Goal: Book appointment/travel/reservation

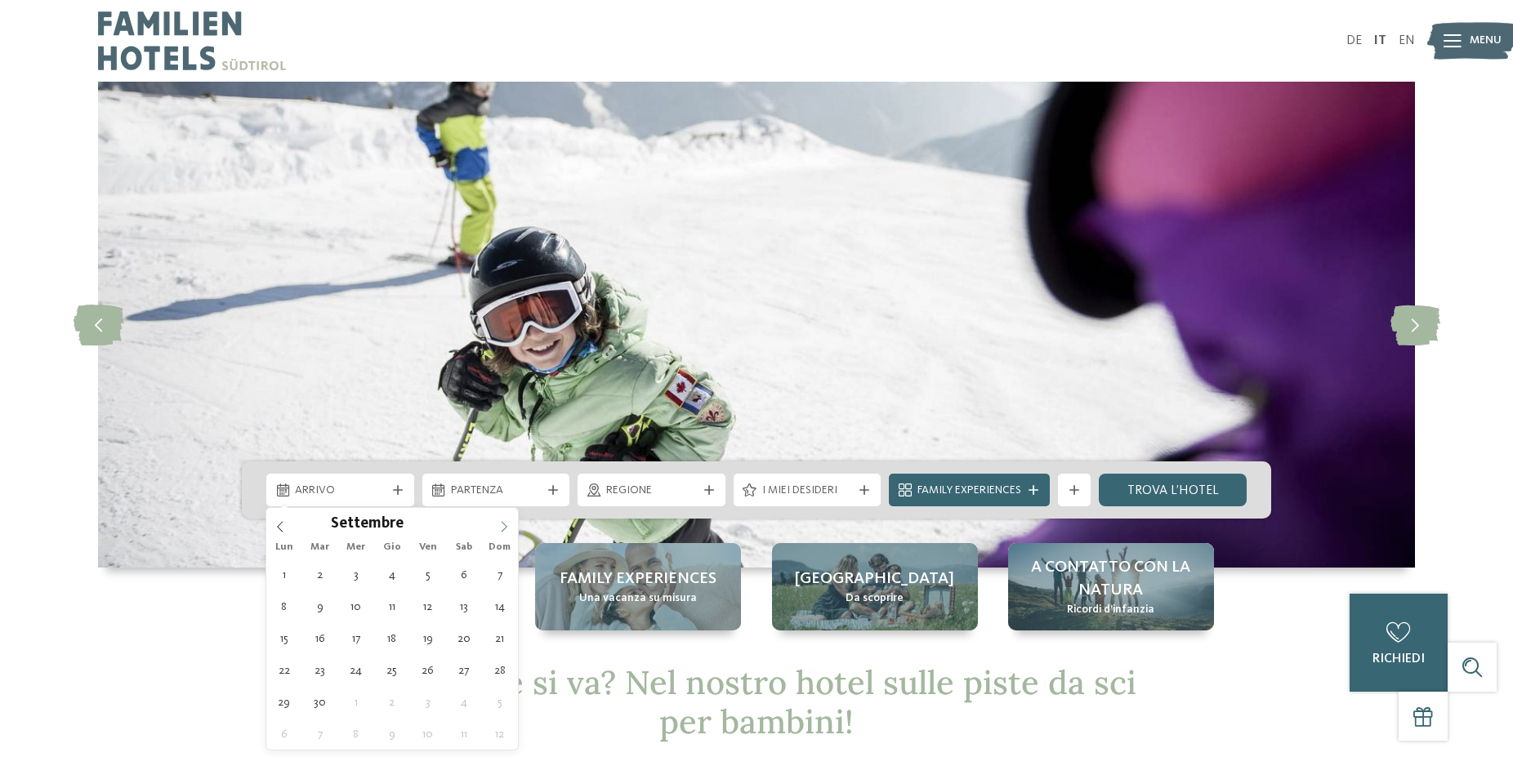
click at [508, 529] on icon at bounding box center [503, 526] width 11 height 11
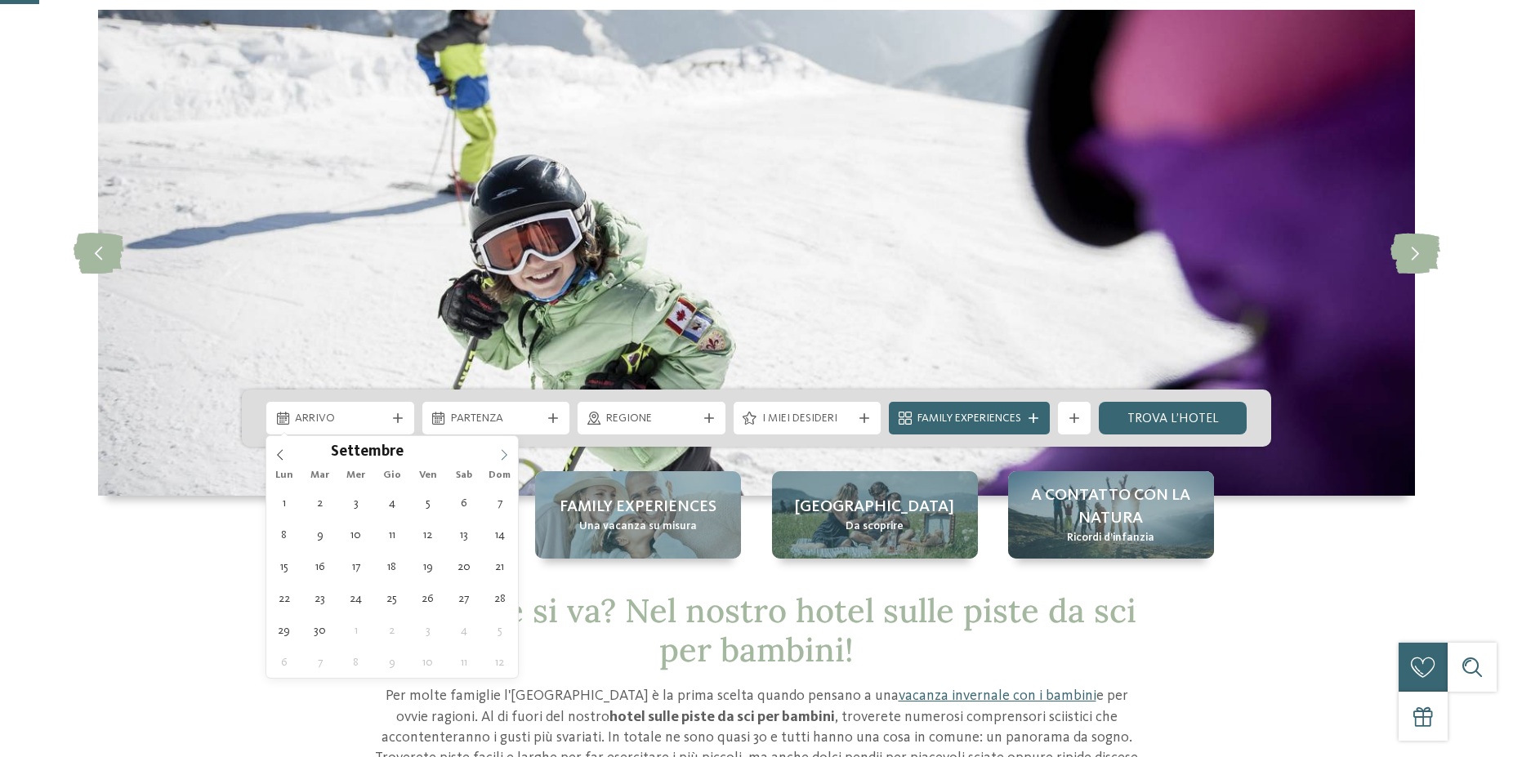
scroll to position [134, 0]
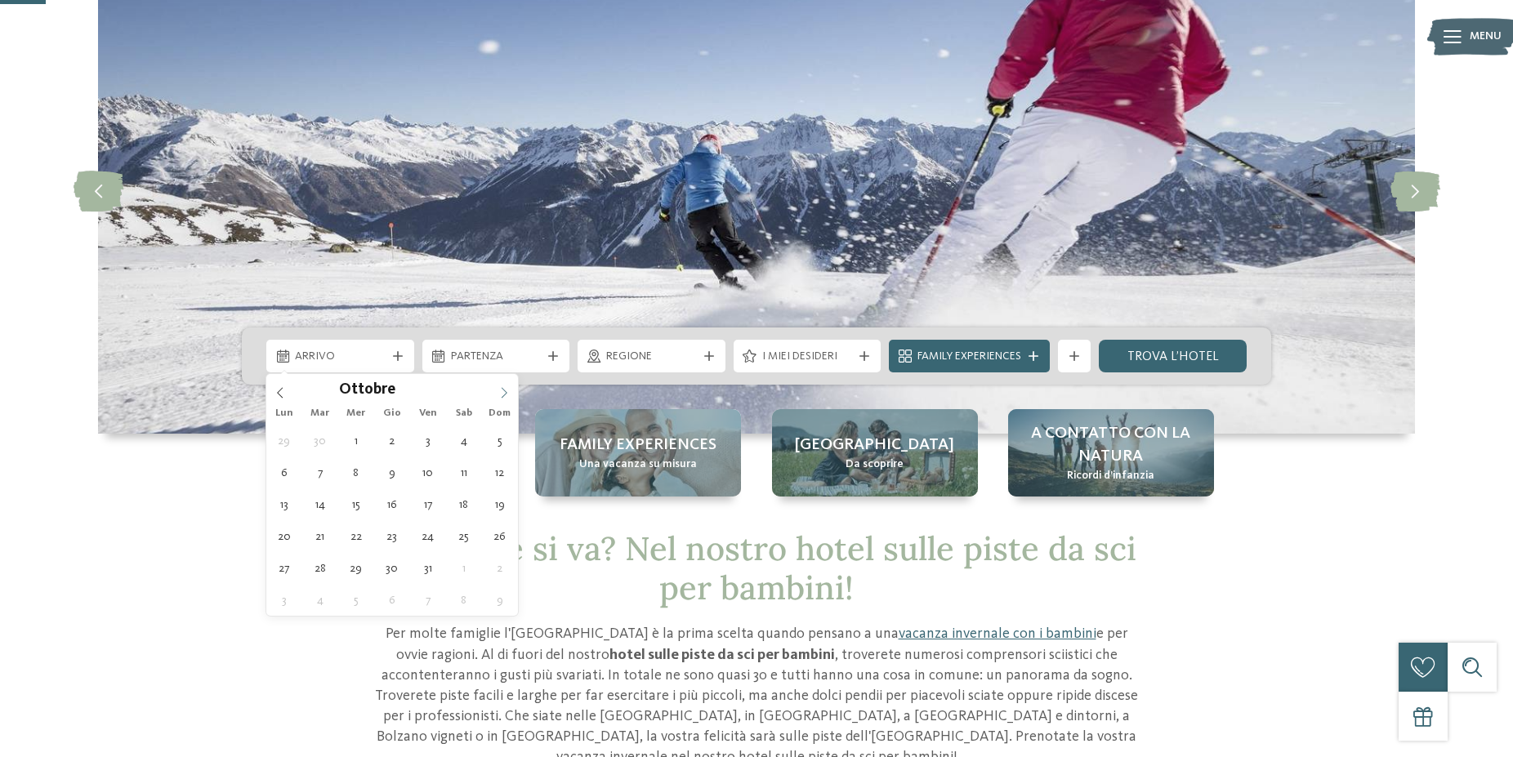
click at [507, 395] on icon at bounding box center [503, 392] width 11 height 11
type input "****"
click at [507, 395] on icon at bounding box center [503, 392] width 11 height 11
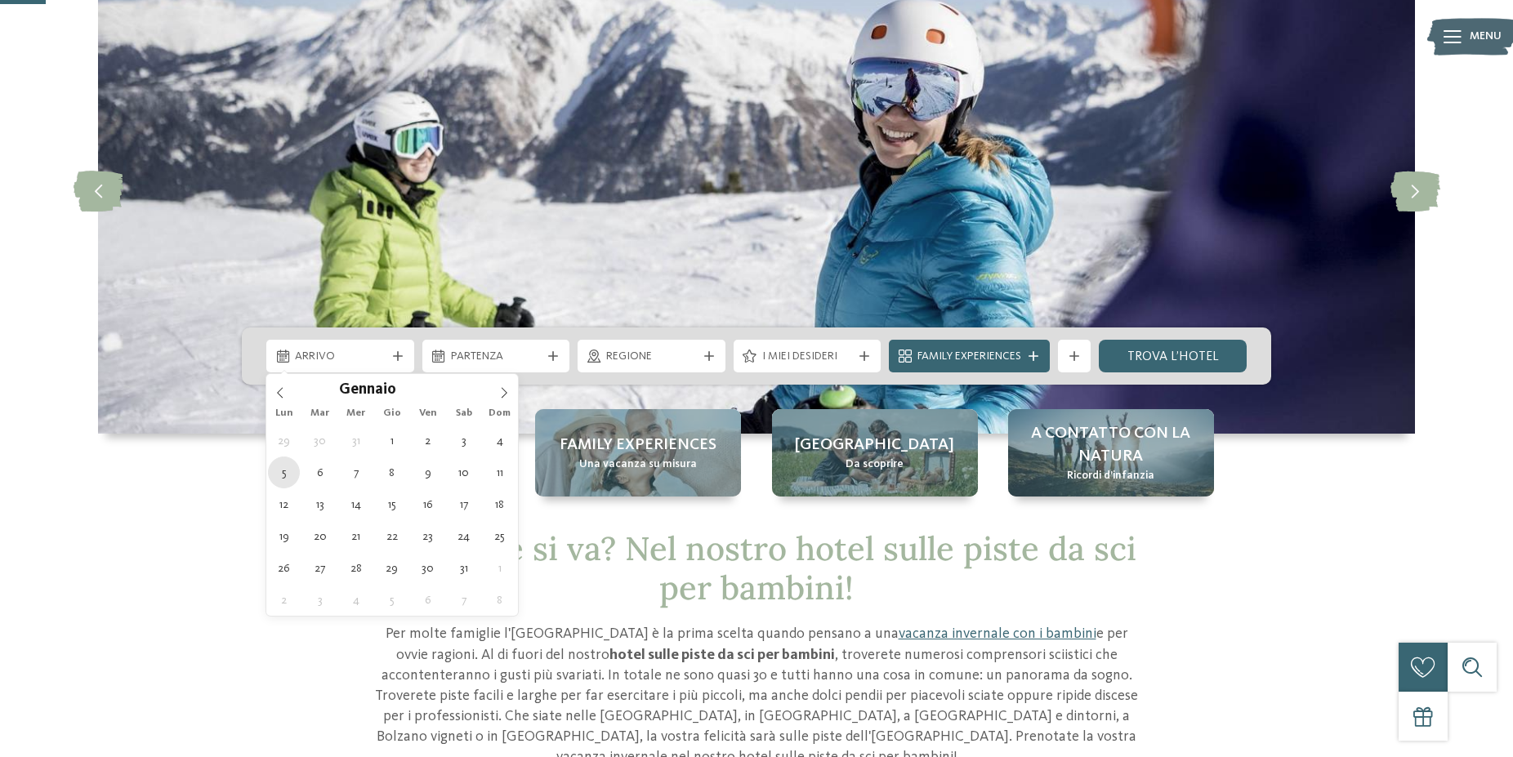
type div "05.01.2026"
type input "****"
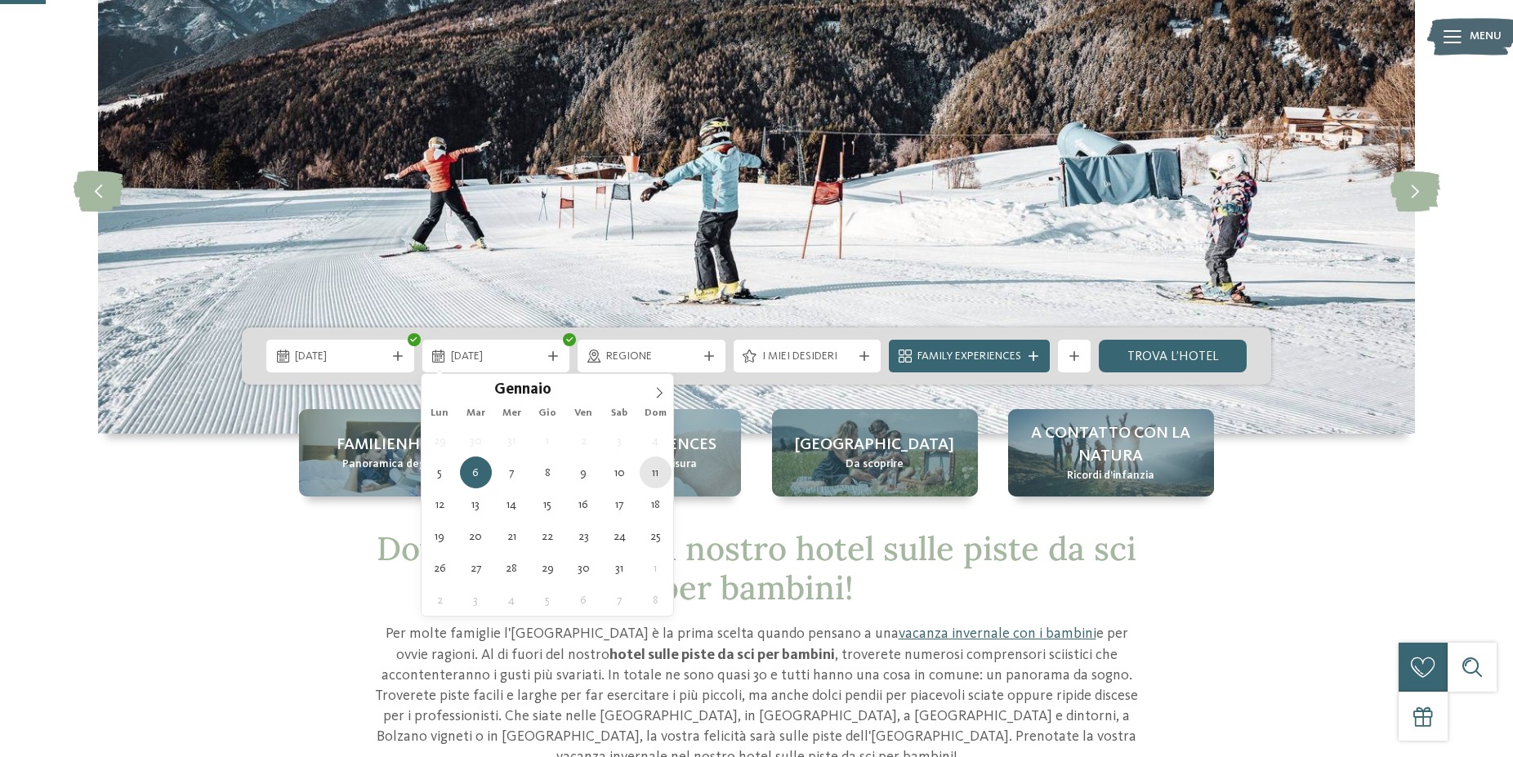
type div "11.01.2026"
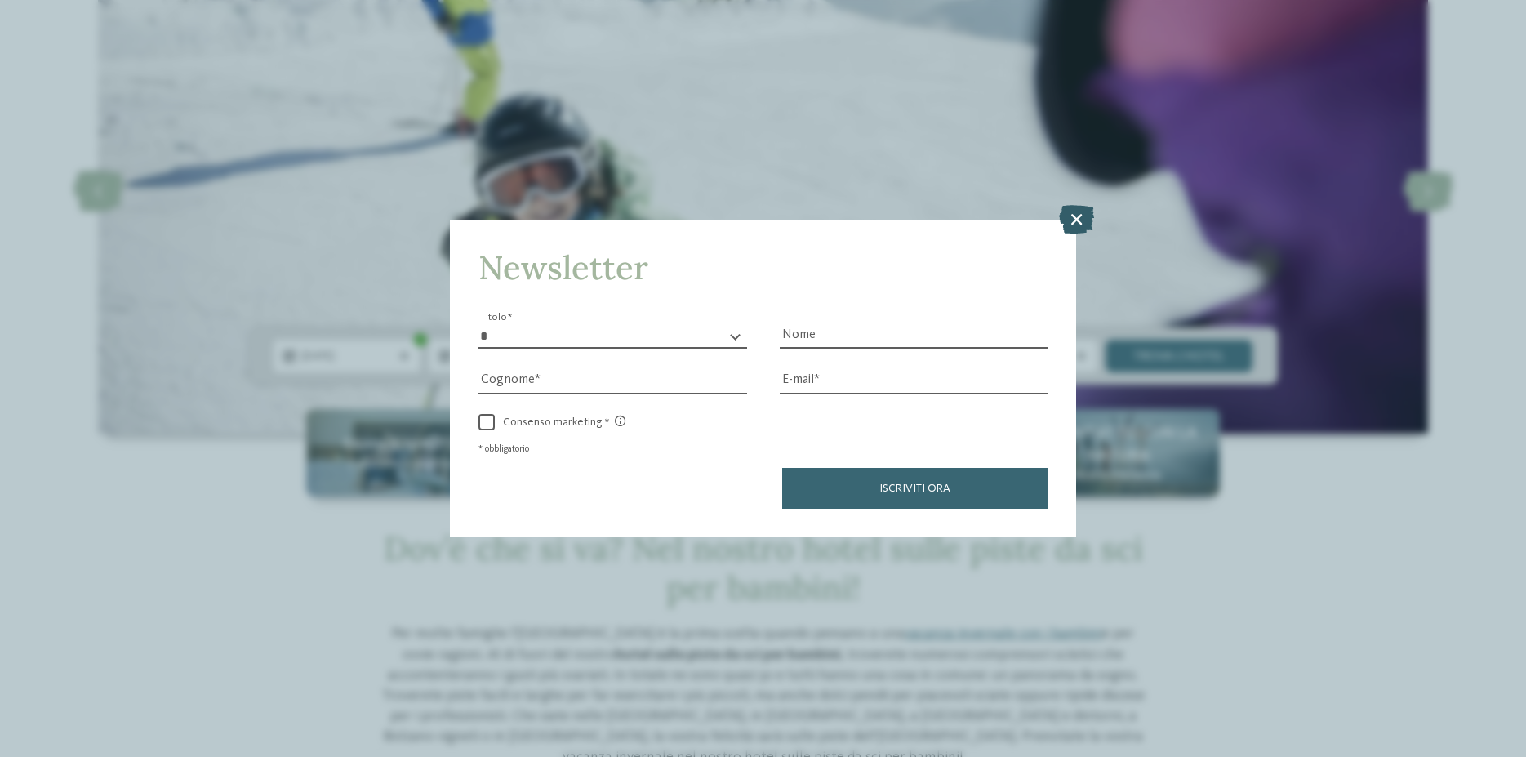
click at [1068, 212] on icon at bounding box center [1076, 219] width 35 height 29
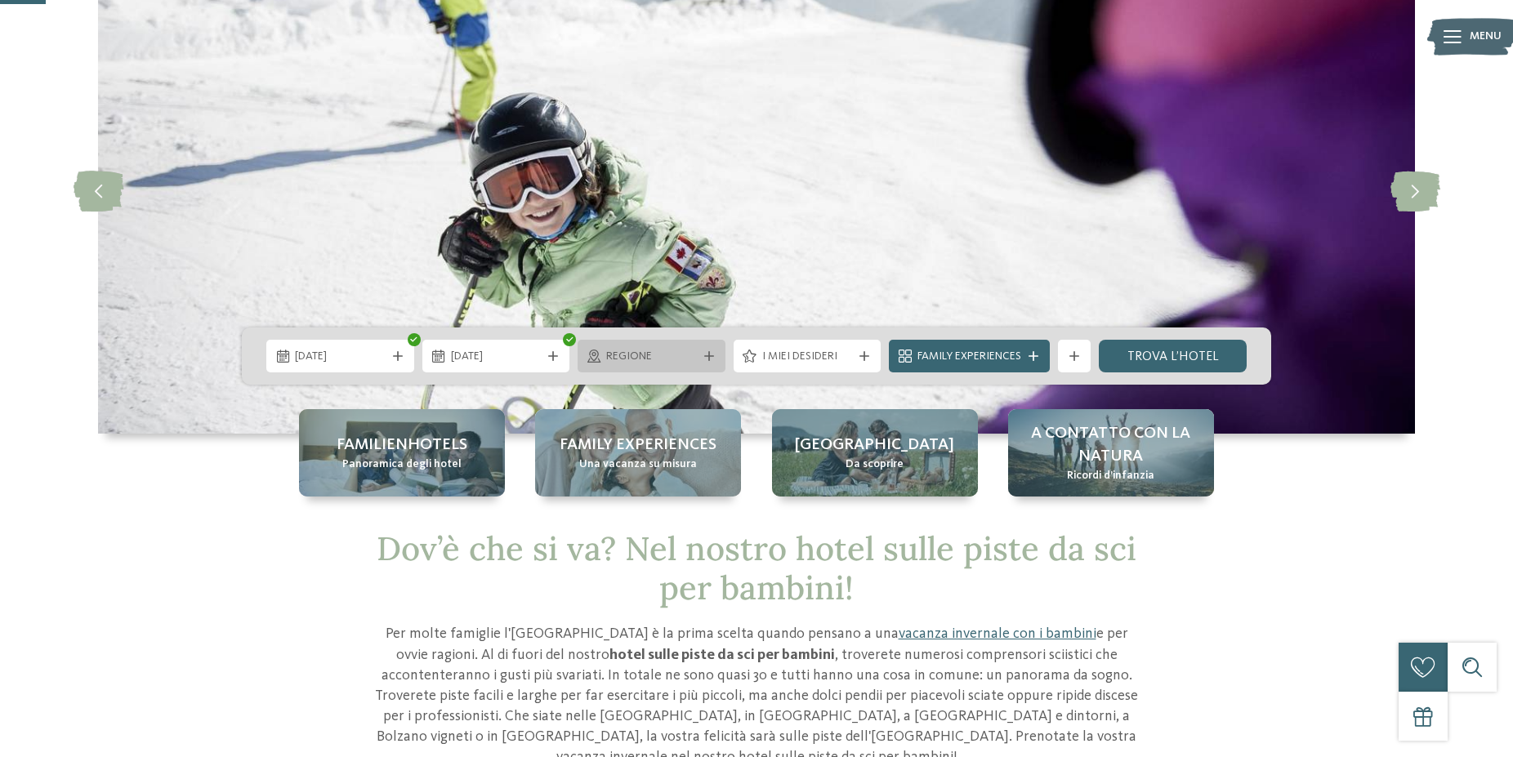
click at [704, 359] on icon at bounding box center [709, 356] width 10 height 10
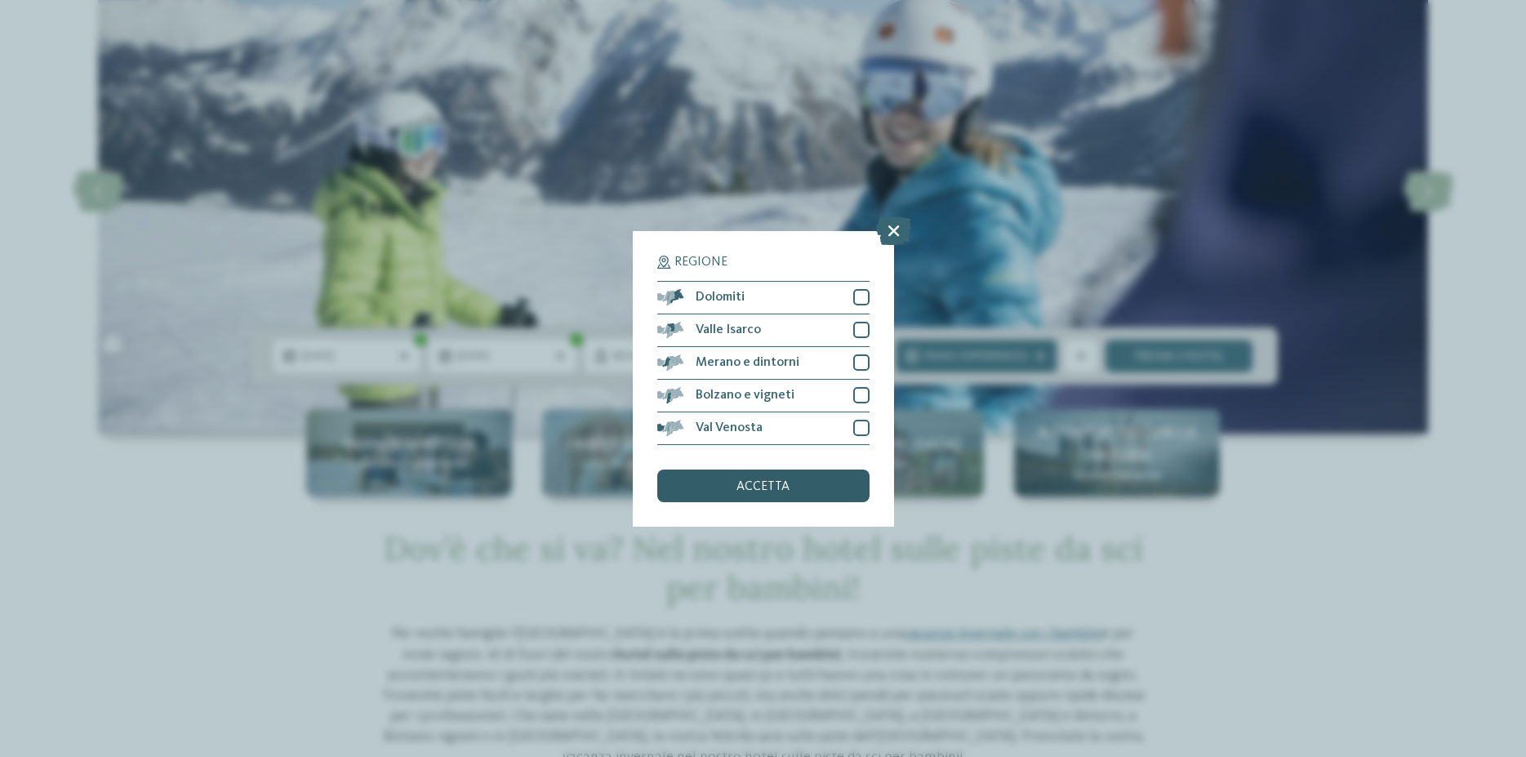
click at [821, 474] on div "accetta" at bounding box center [763, 486] width 212 height 33
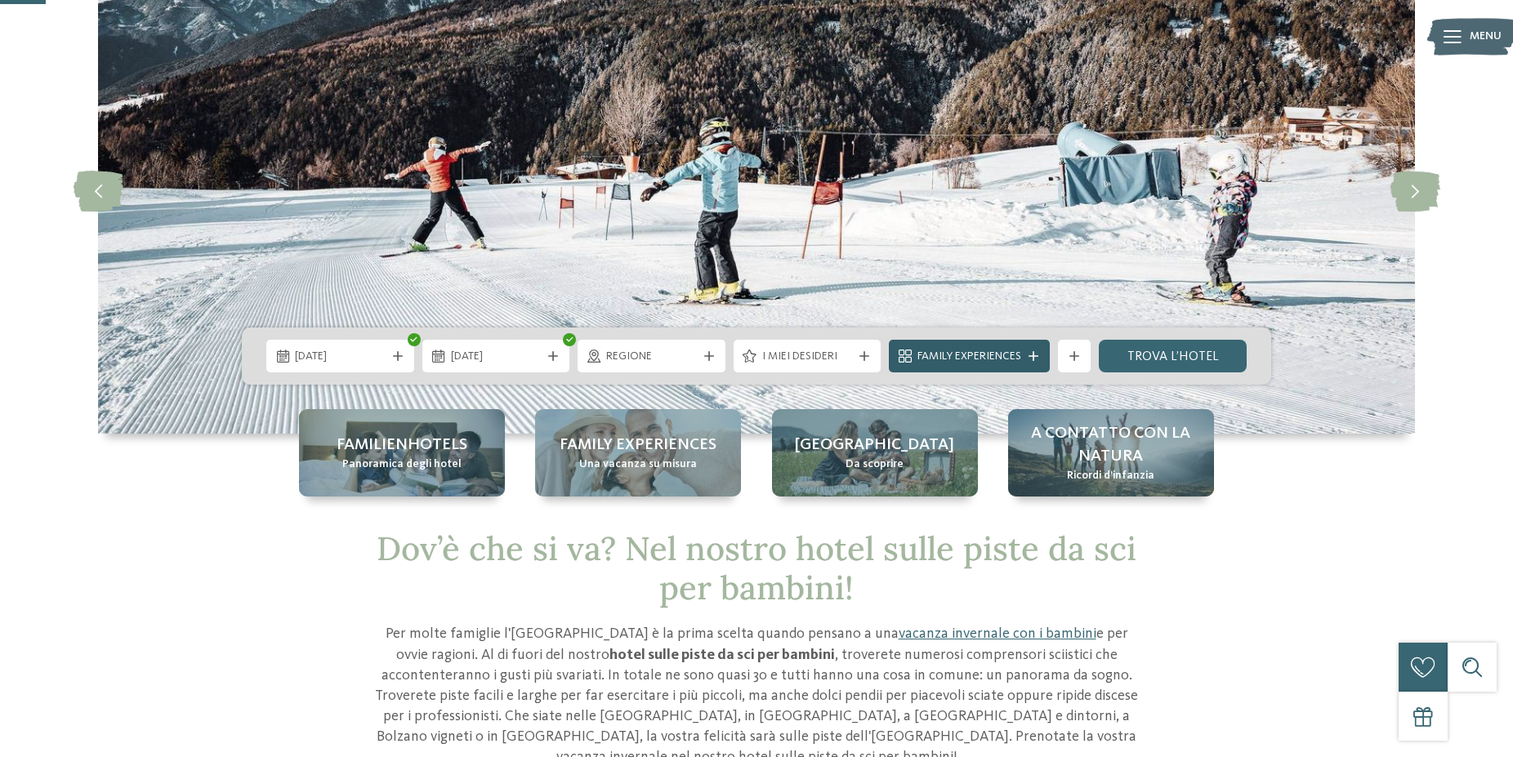
click at [1039, 354] on div at bounding box center [1033, 356] width 16 height 10
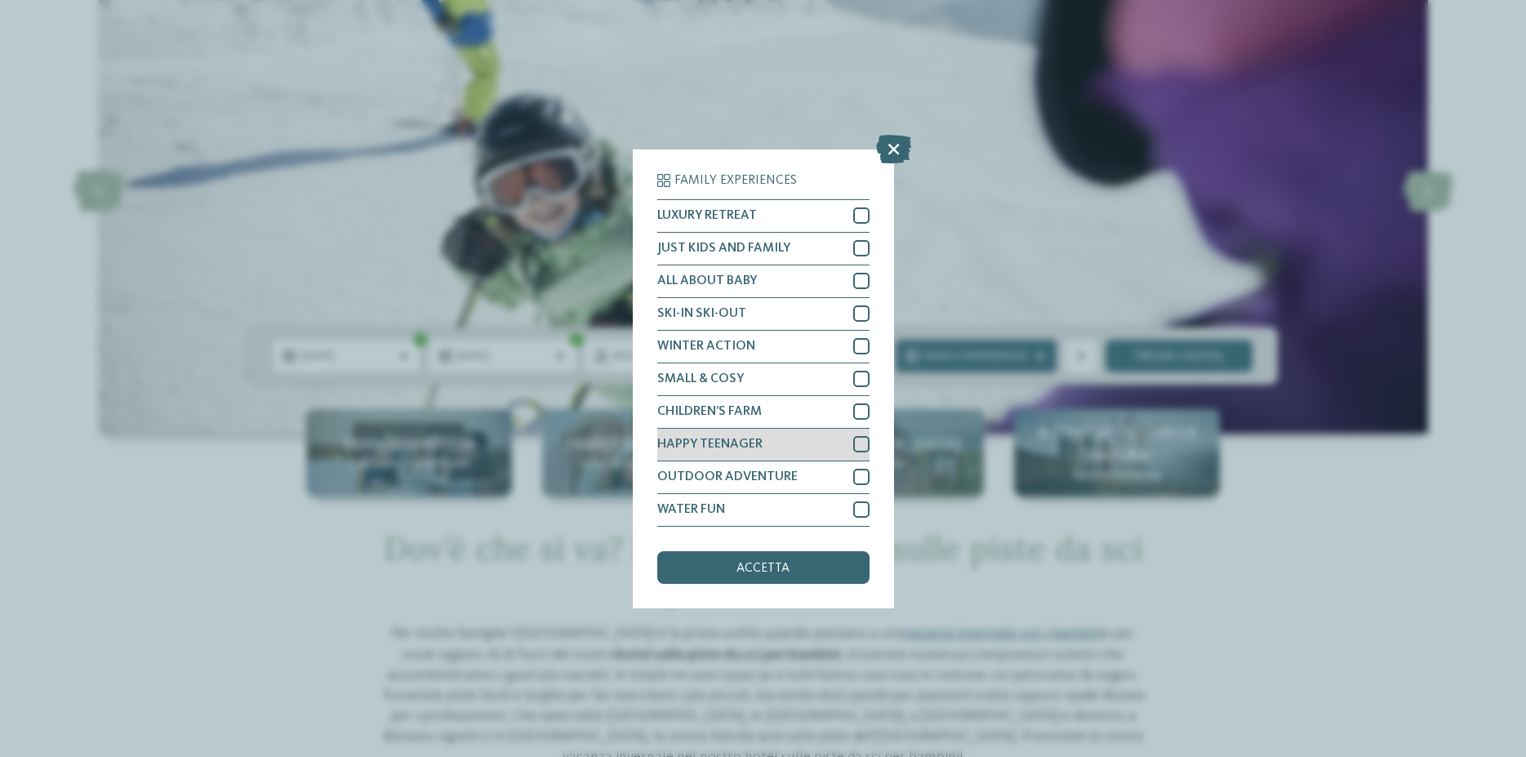
click at [866, 439] on div at bounding box center [861, 444] width 16 height 16
click at [858, 485] on div "OUTDOOR ADVENTURE" at bounding box center [763, 477] width 212 height 33
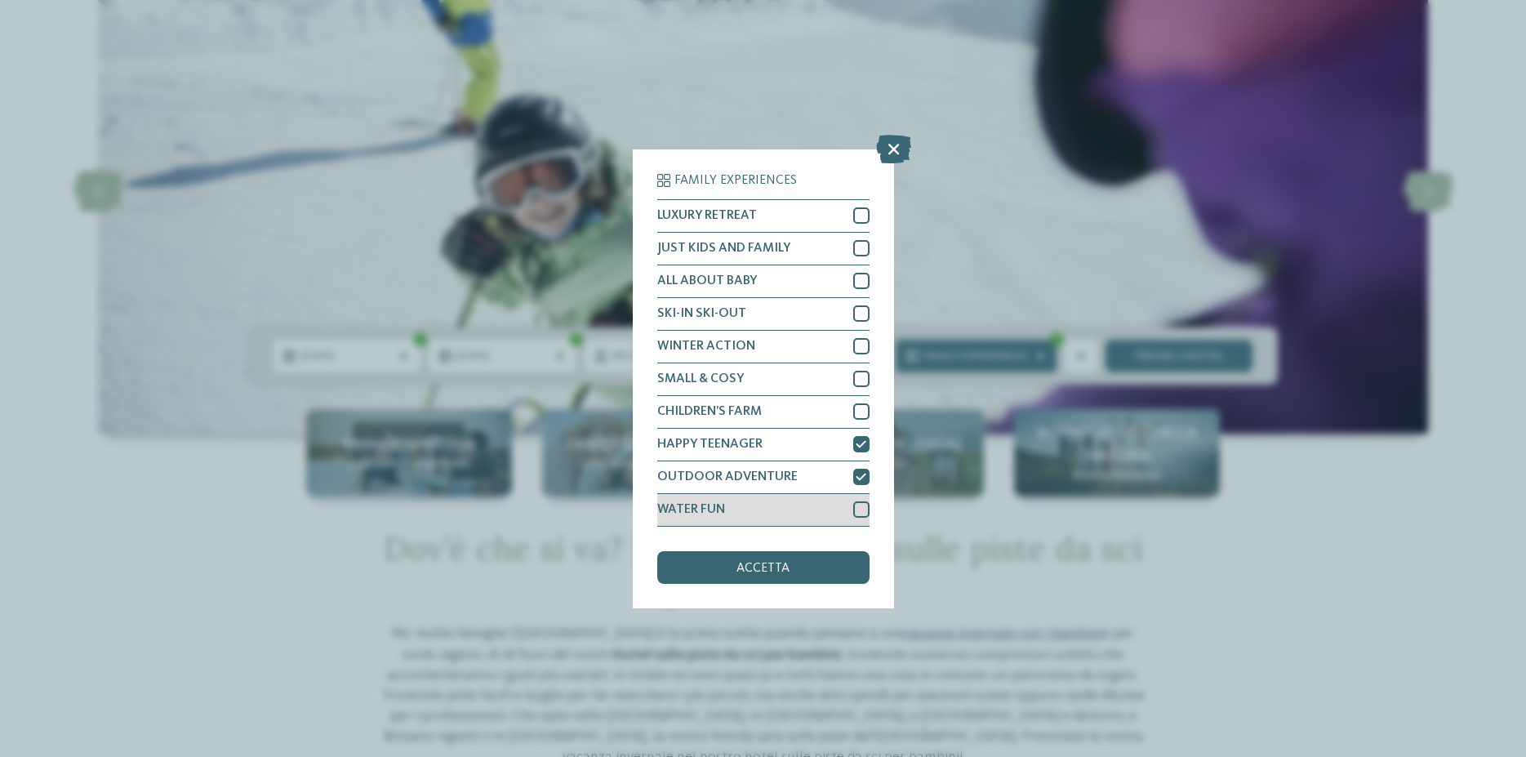
click at [854, 507] on div at bounding box center [861, 509] width 16 height 16
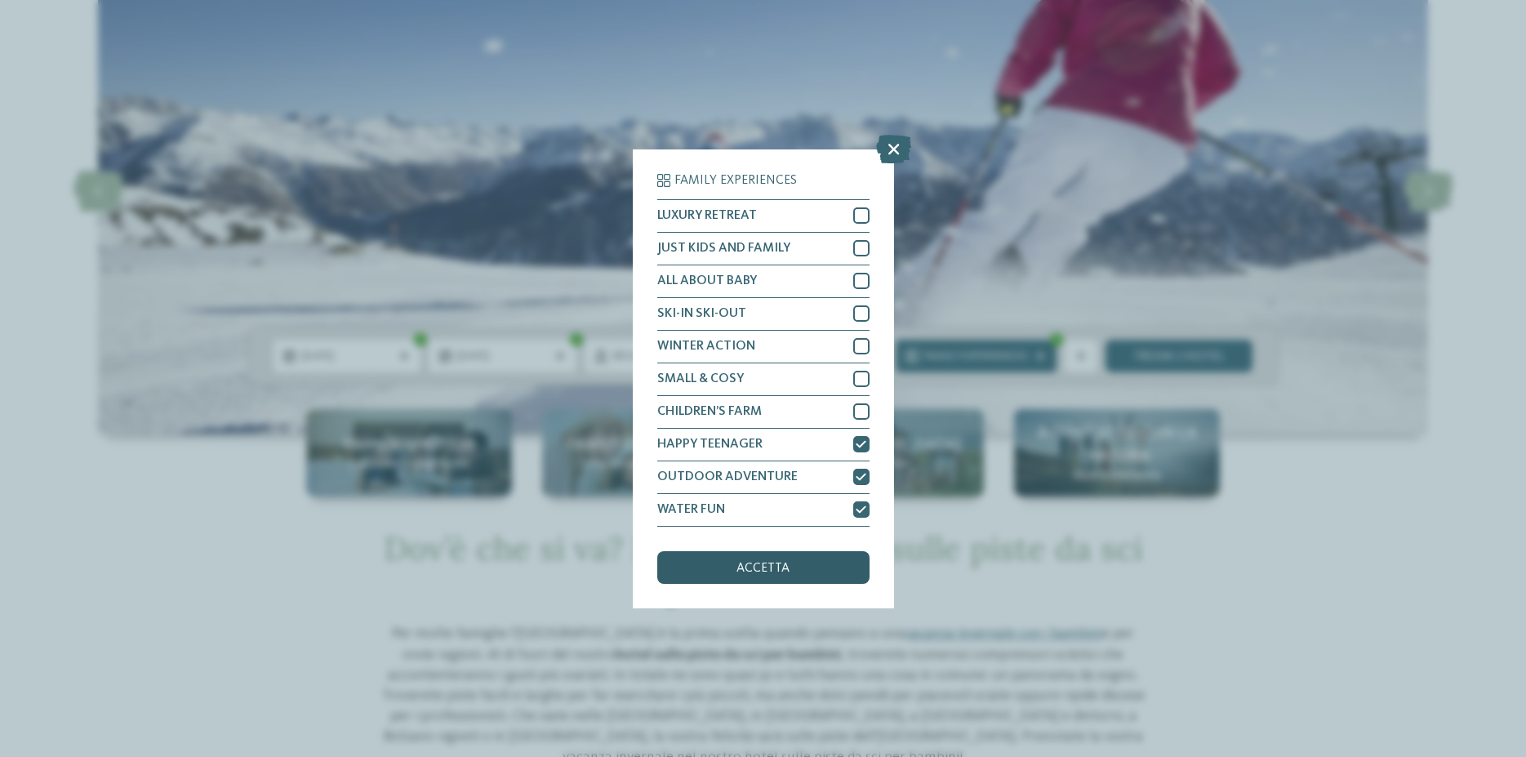
click at [823, 570] on div "accetta" at bounding box center [763, 567] width 212 height 33
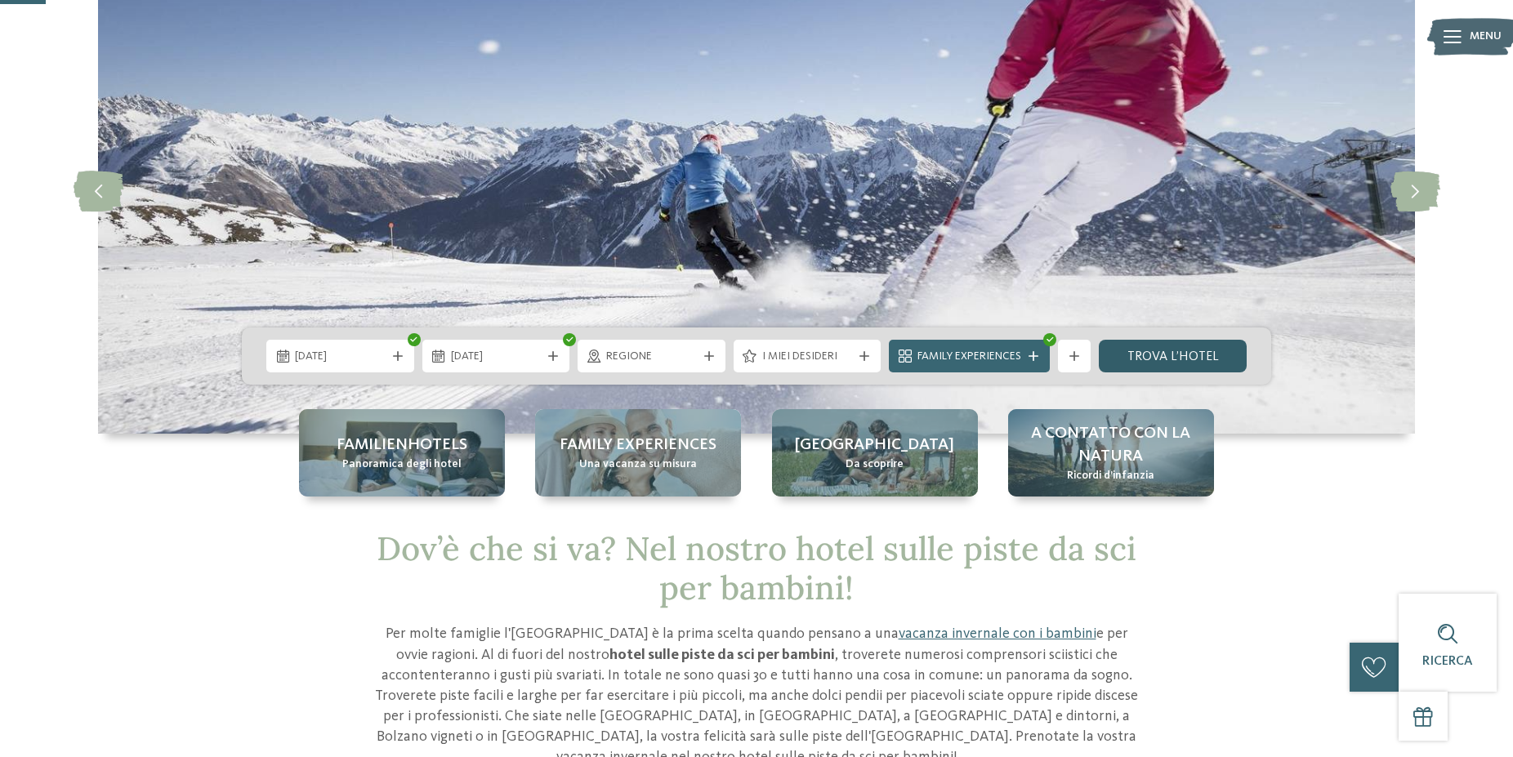
click at [1172, 358] on link "trova l’hotel" at bounding box center [1172, 356] width 148 height 33
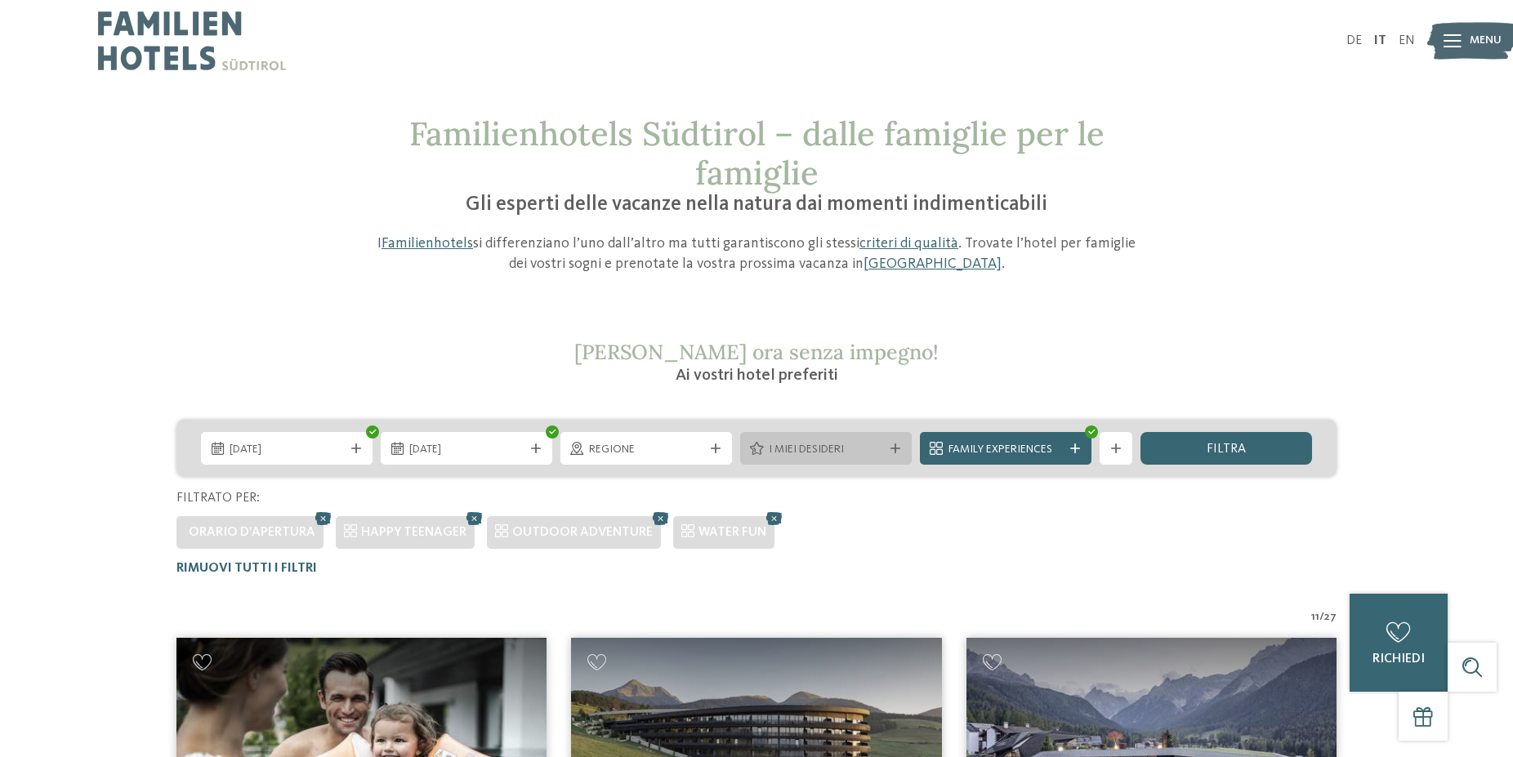
click at [867, 451] on span "I miei desideri" at bounding box center [826, 450] width 114 height 16
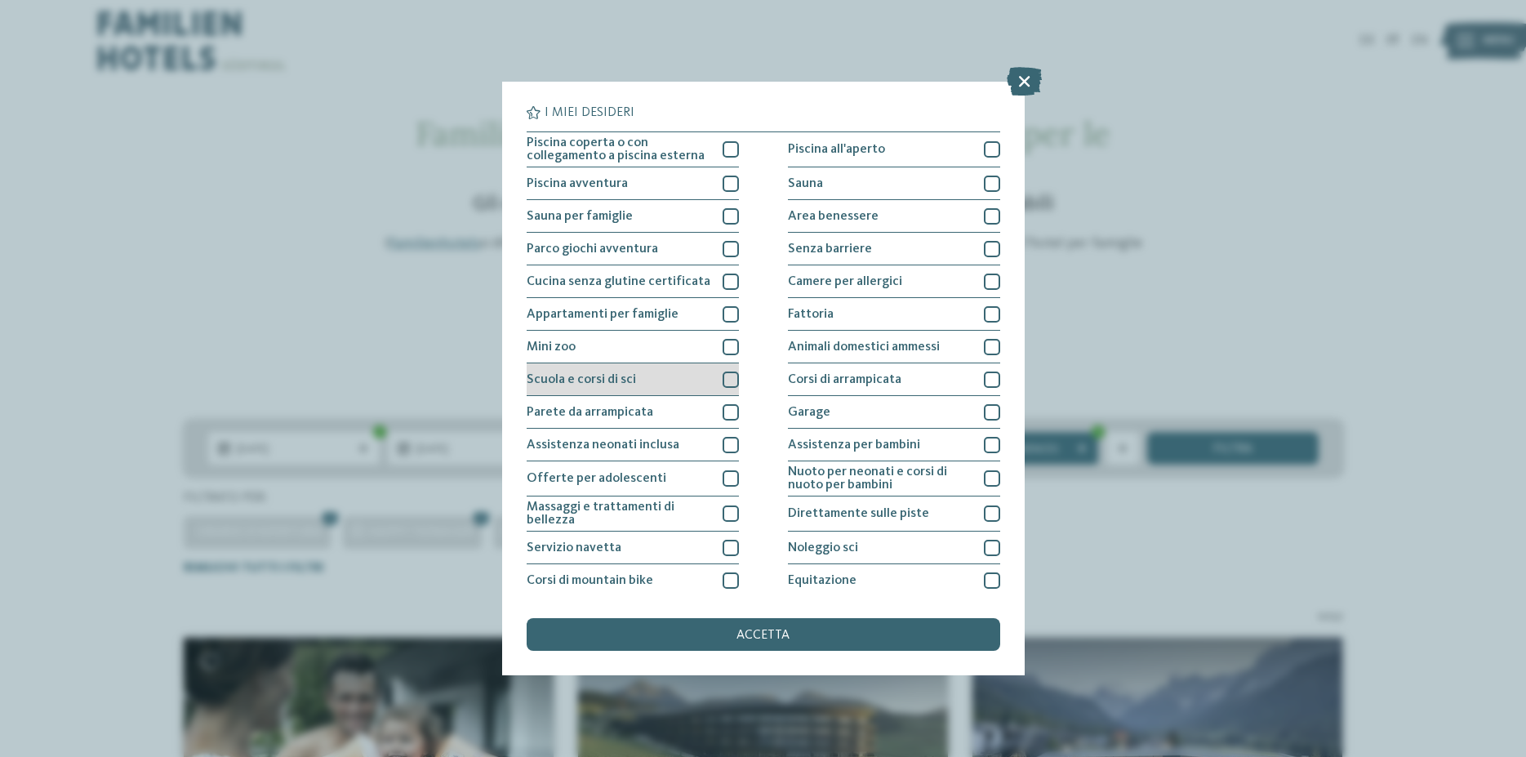
click at [726, 372] on div at bounding box center [731, 380] width 16 height 16
click at [799, 620] on div "accetta" at bounding box center [764, 634] width 474 height 33
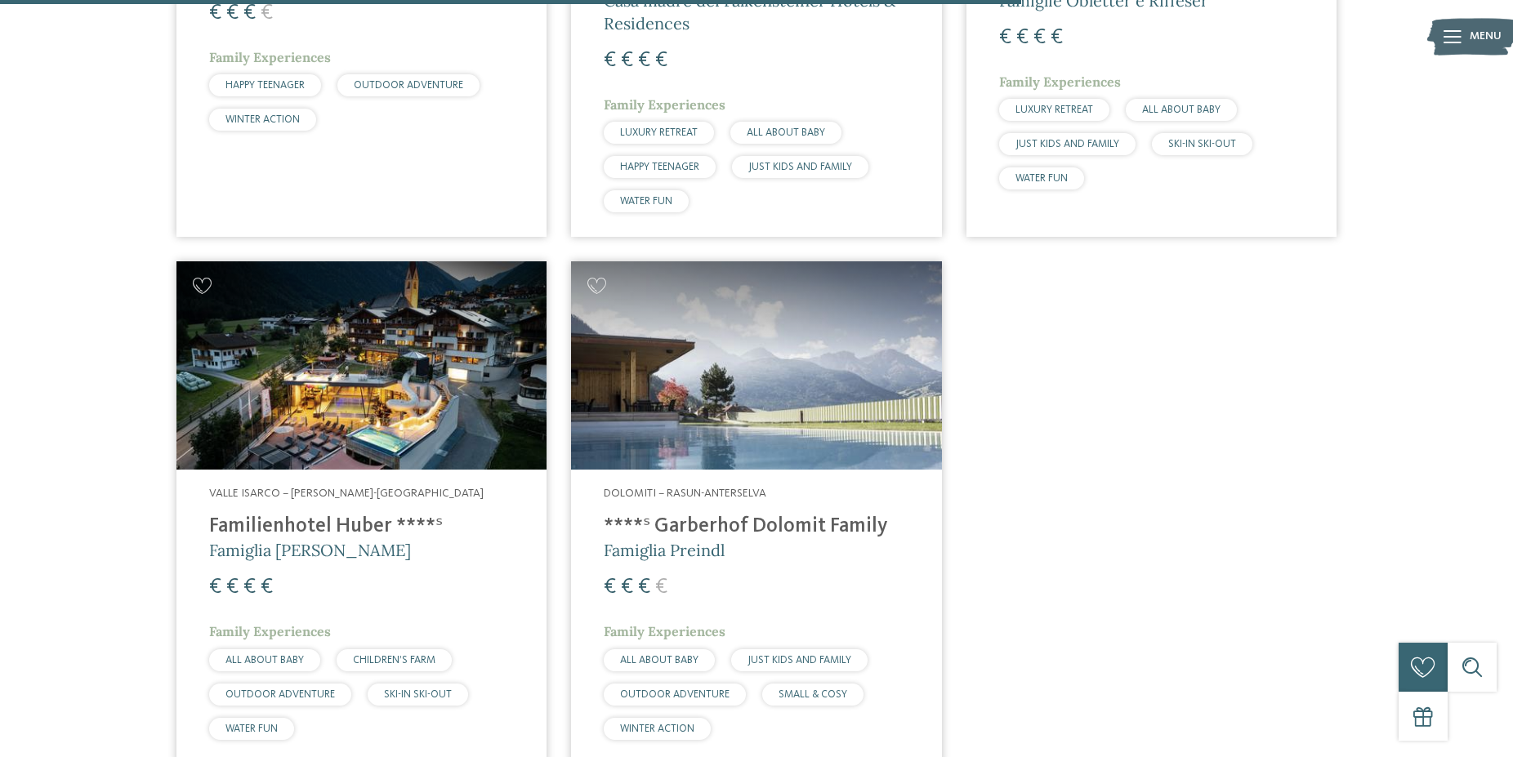
scroll to position [2030, 0]
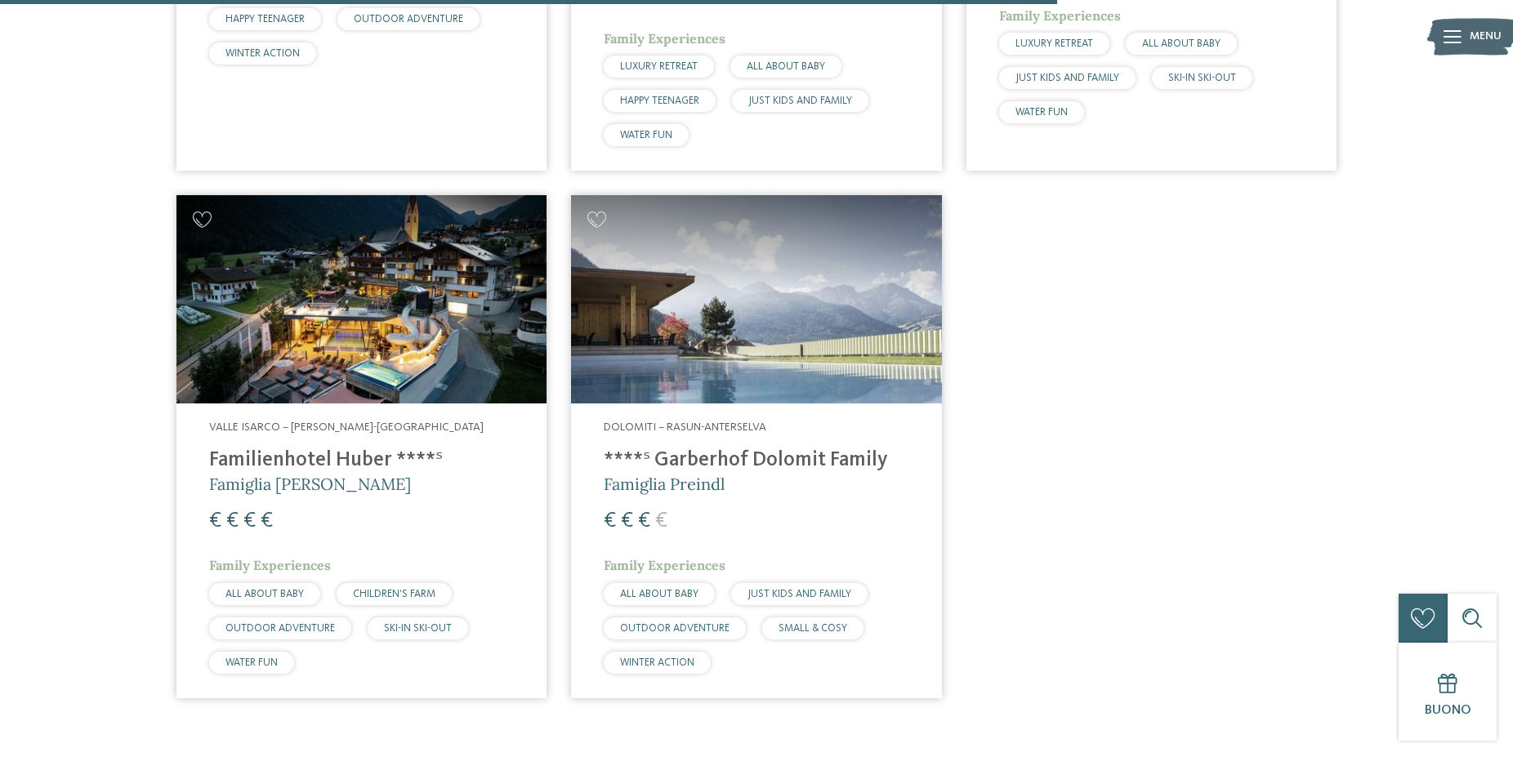
scroll to position [2096, 0]
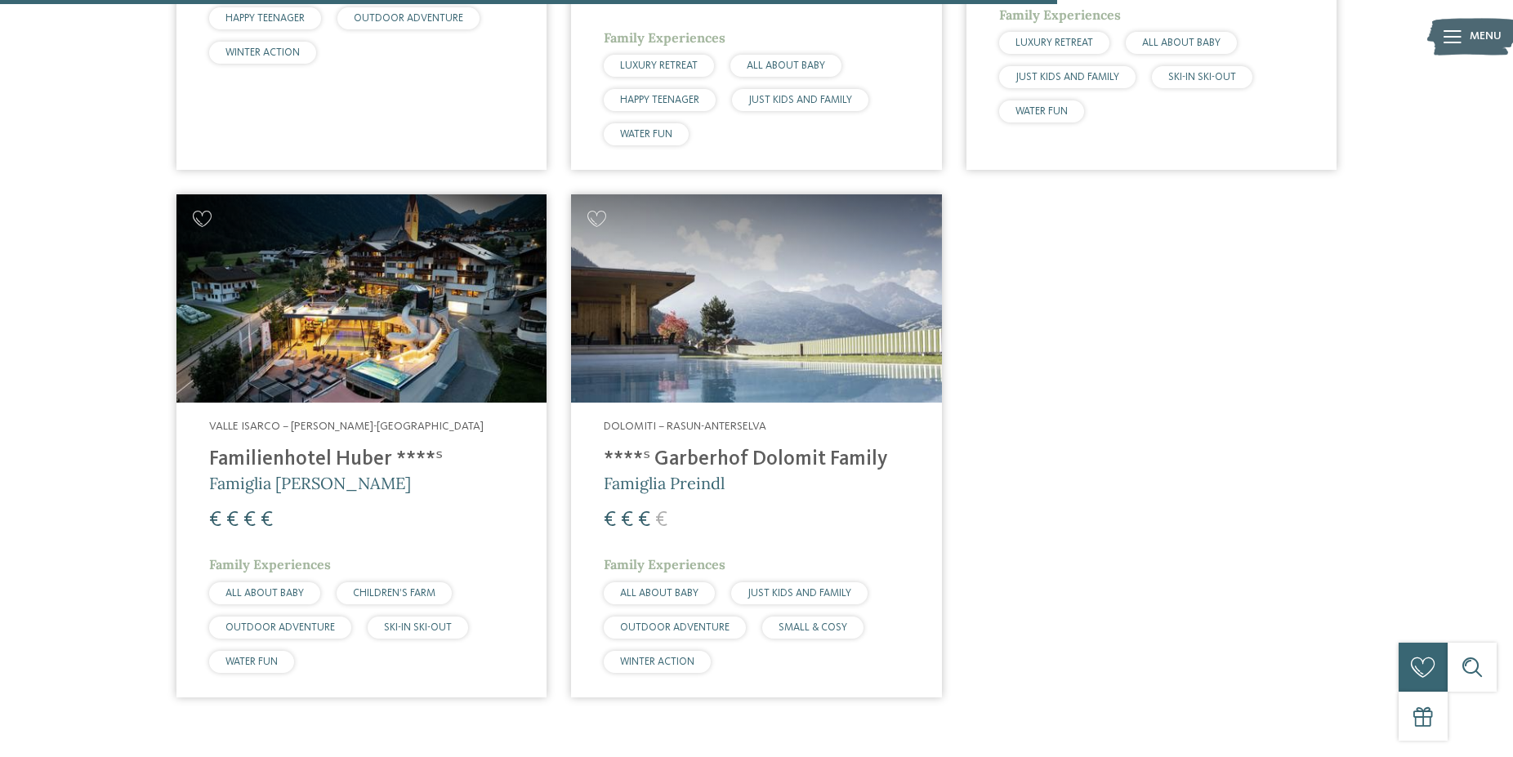
click at [354, 453] on h4 "Familienhotel Huber ****ˢ" at bounding box center [361, 460] width 305 height 25
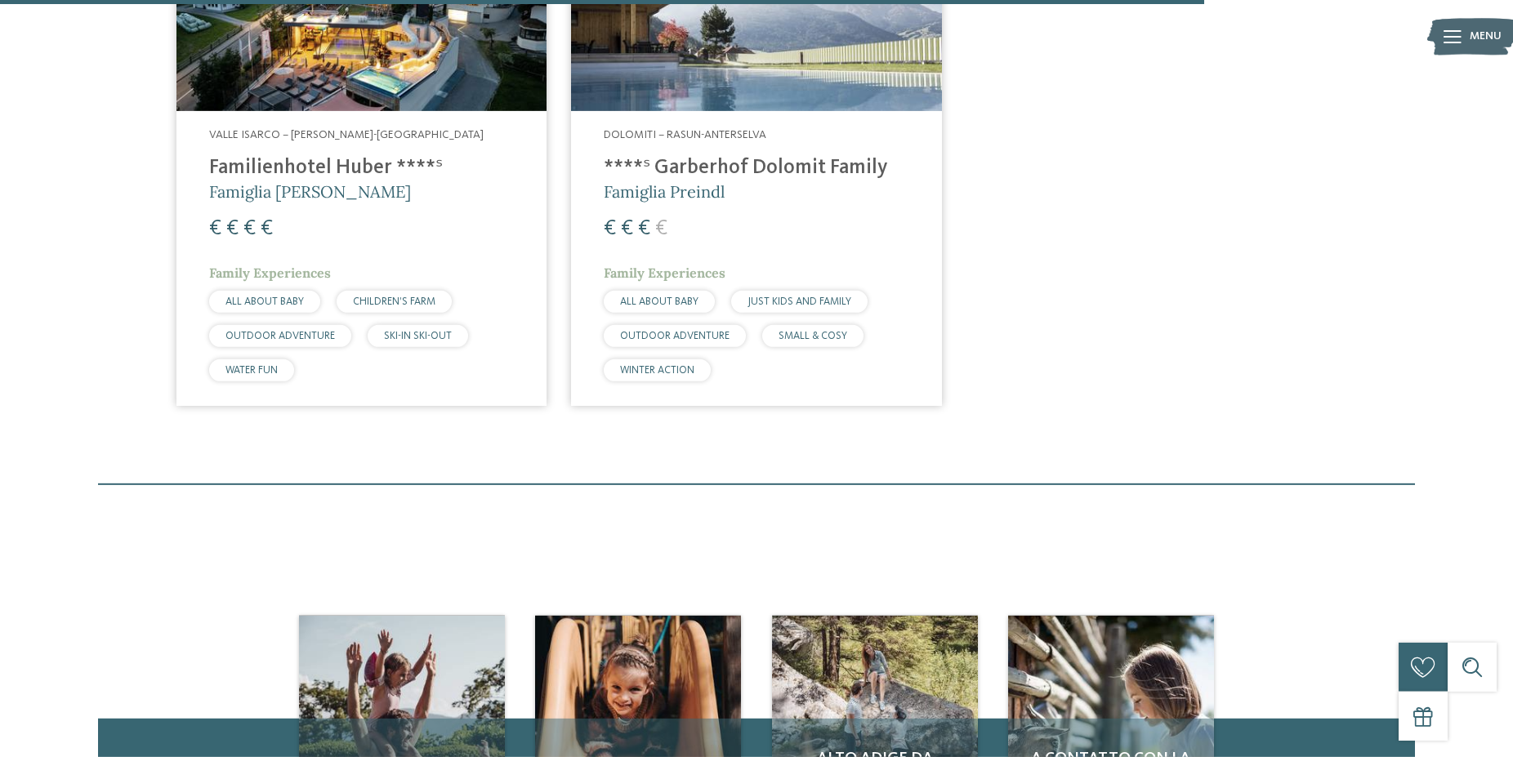
scroll to position [2369, 0]
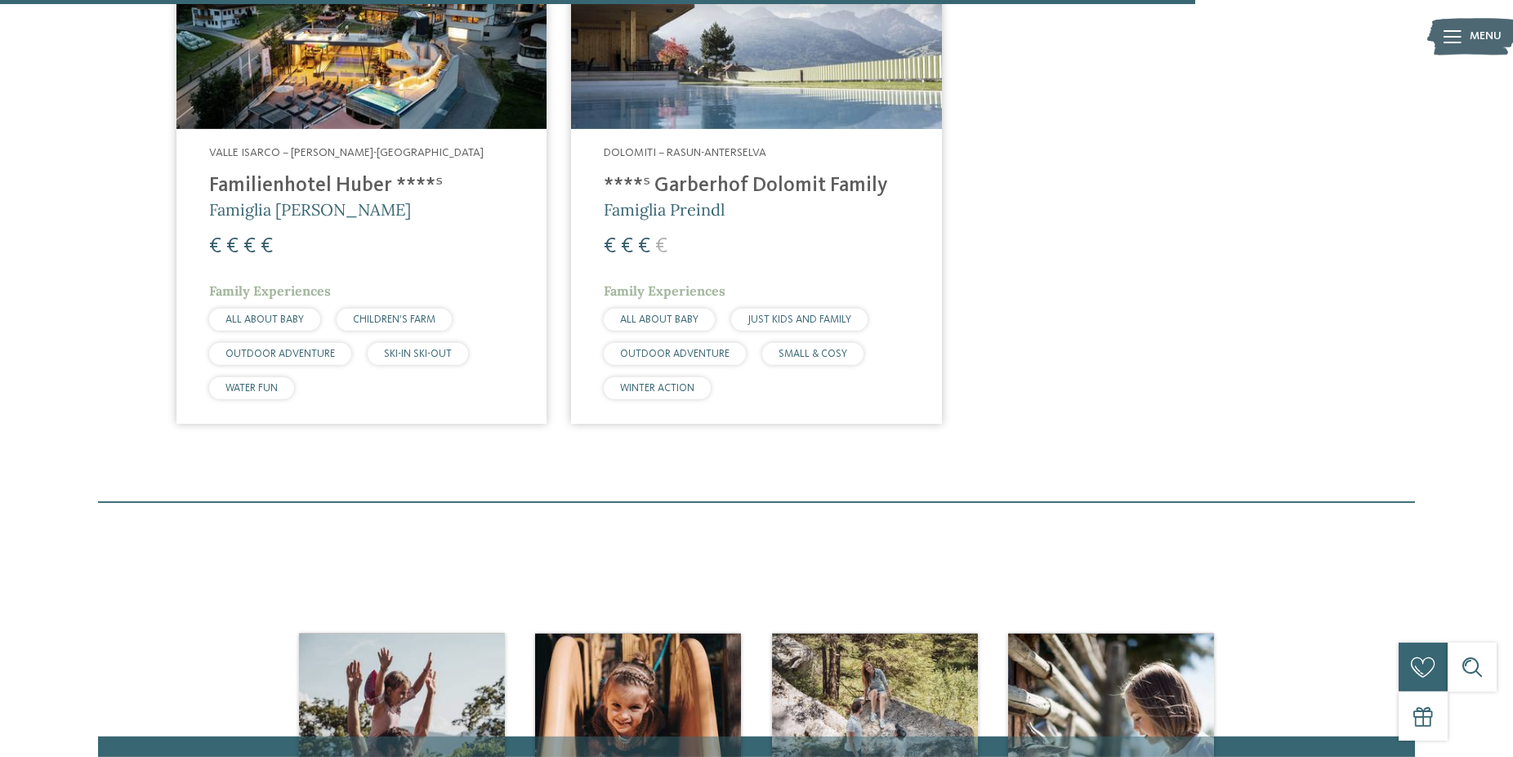
click at [301, 177] on h4 "Familienhotel Huber ****ˢ" at bounding box center [361, 186] width 305 height 25
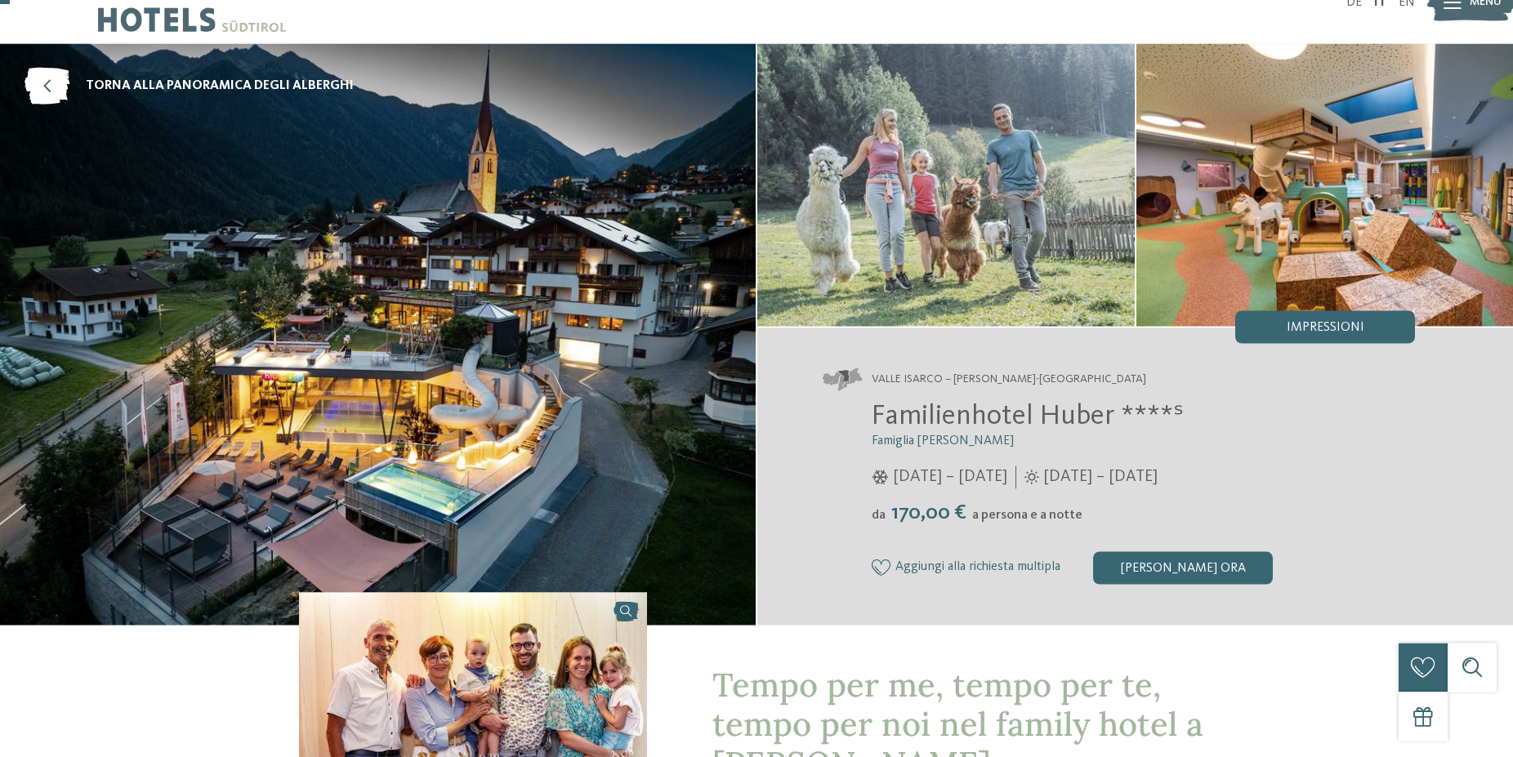
scroll to position [38, 0]
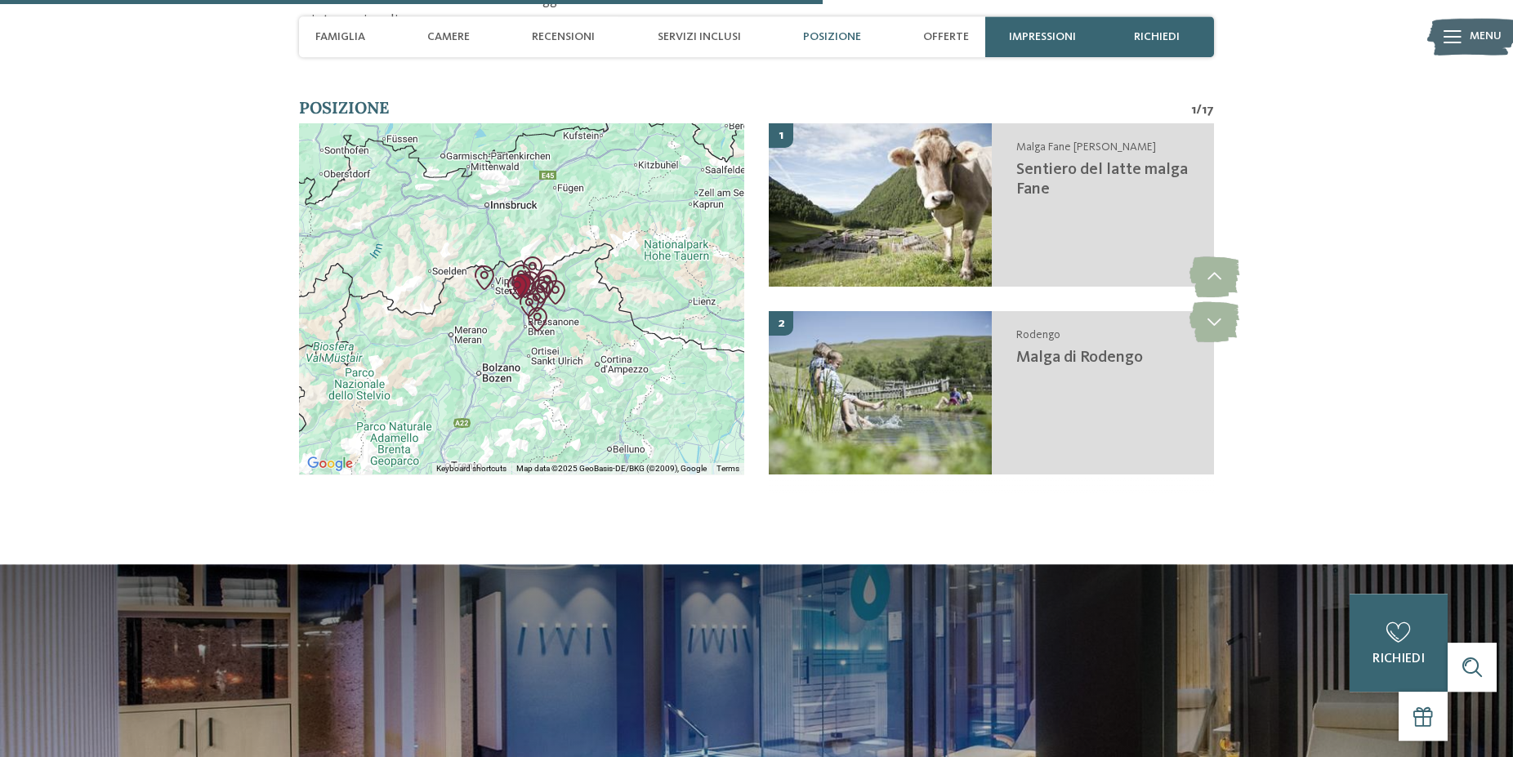
scroll to position [3134, 0]
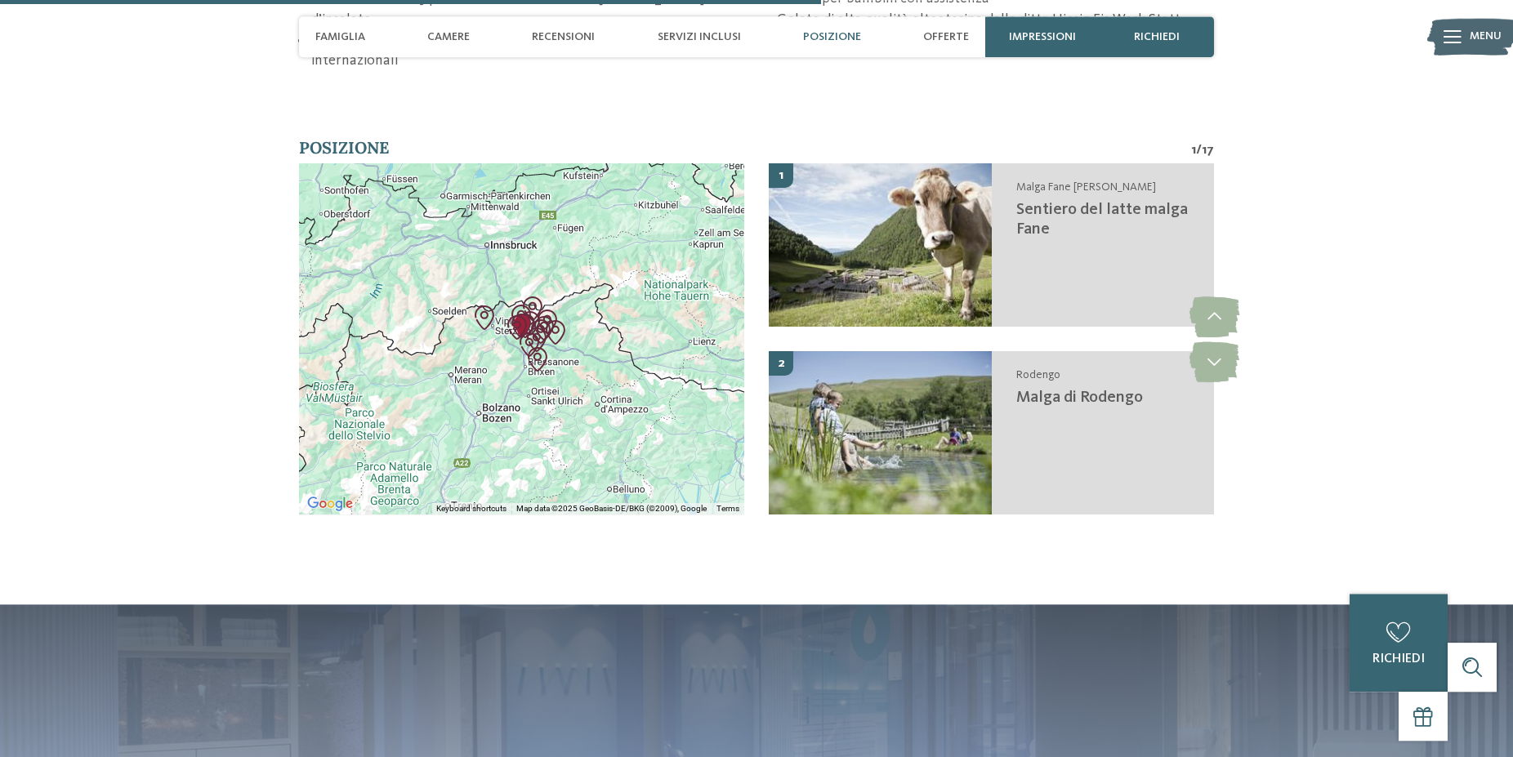
drag, startPoint x: 0, startPoint y: 0, endPoint x: 674, endPoint y: 347, distance: 757.9
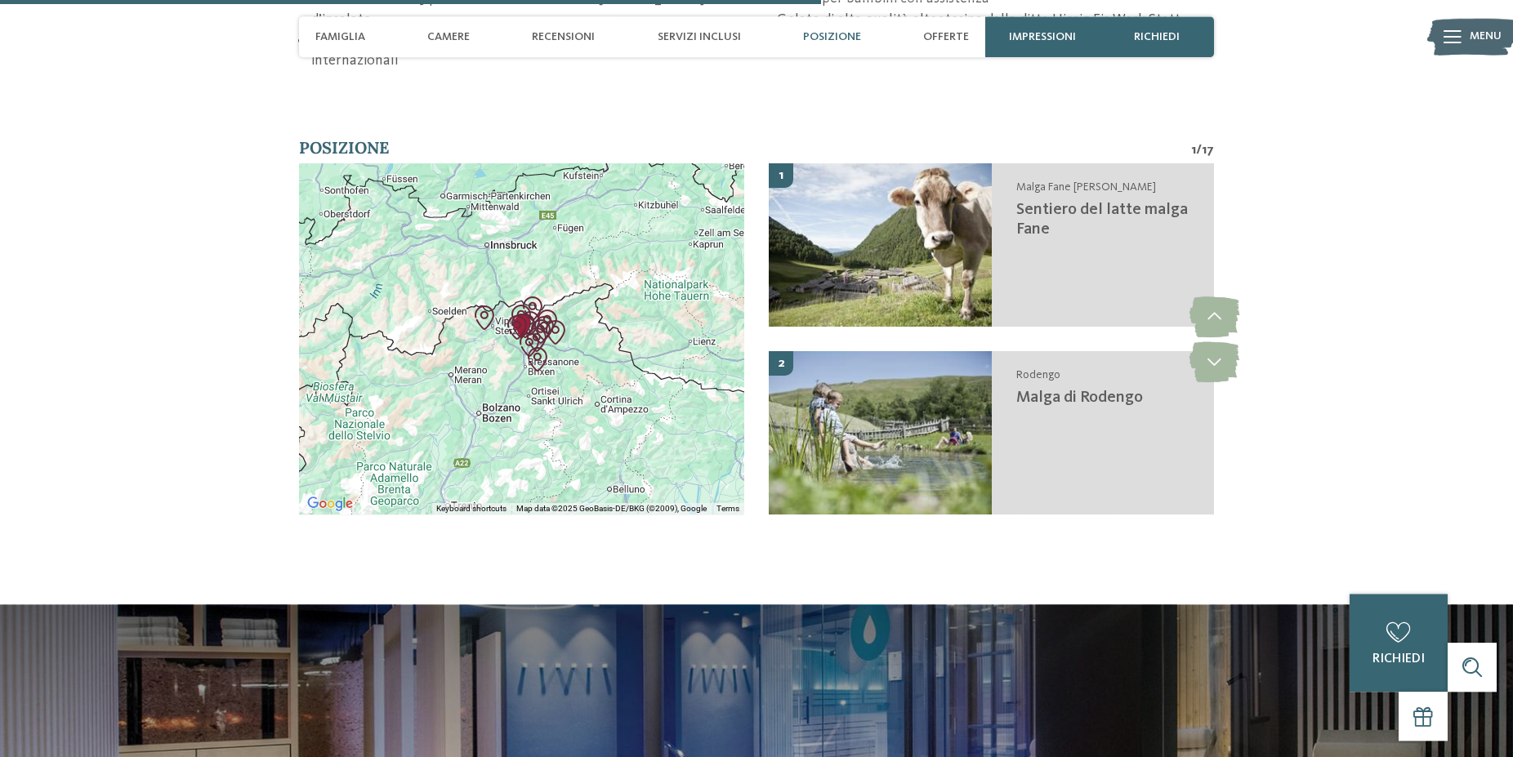
click at [574, 337] on div at bounding box center [521, 338] width 445 height 351
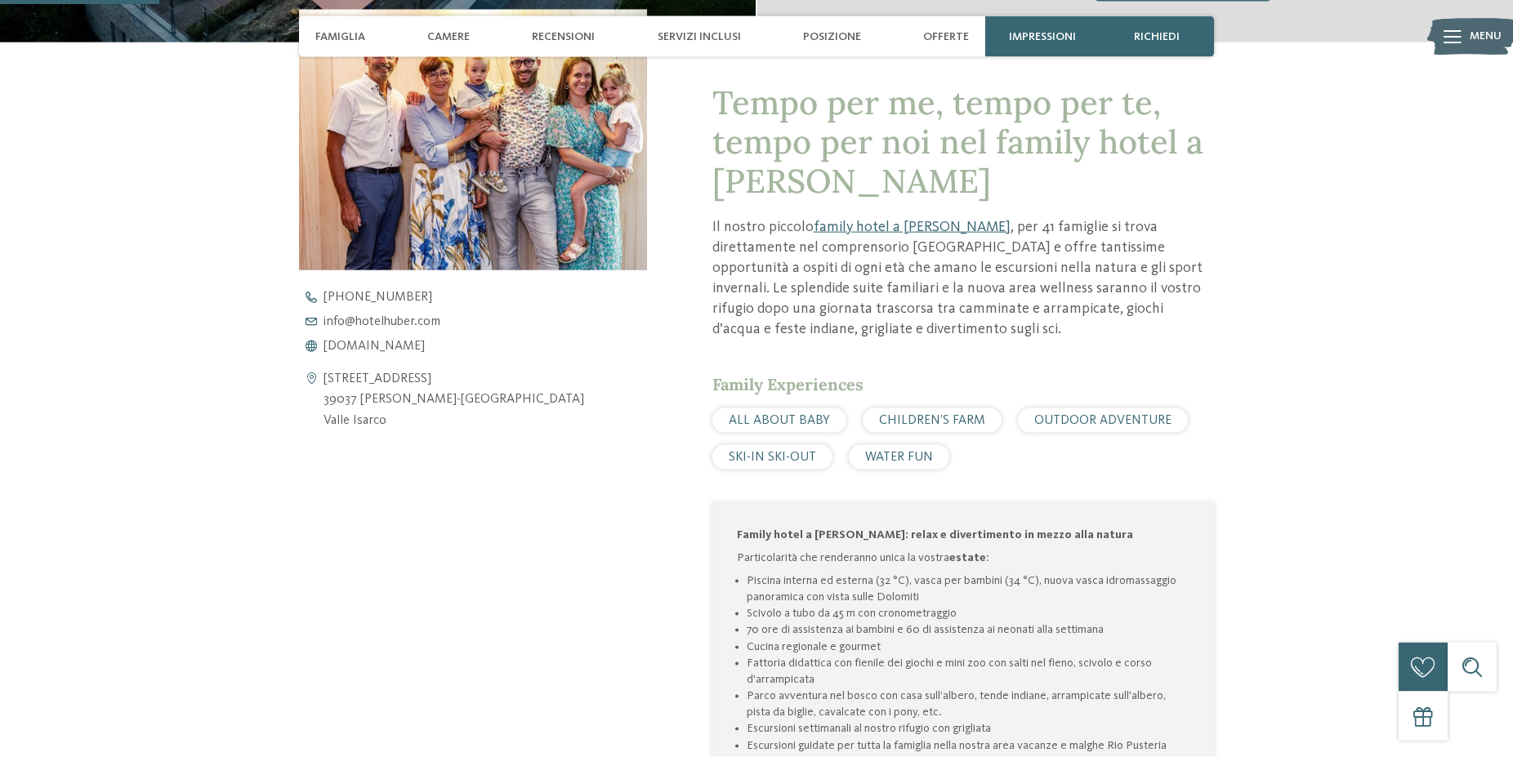
scroll to position [657, 0]
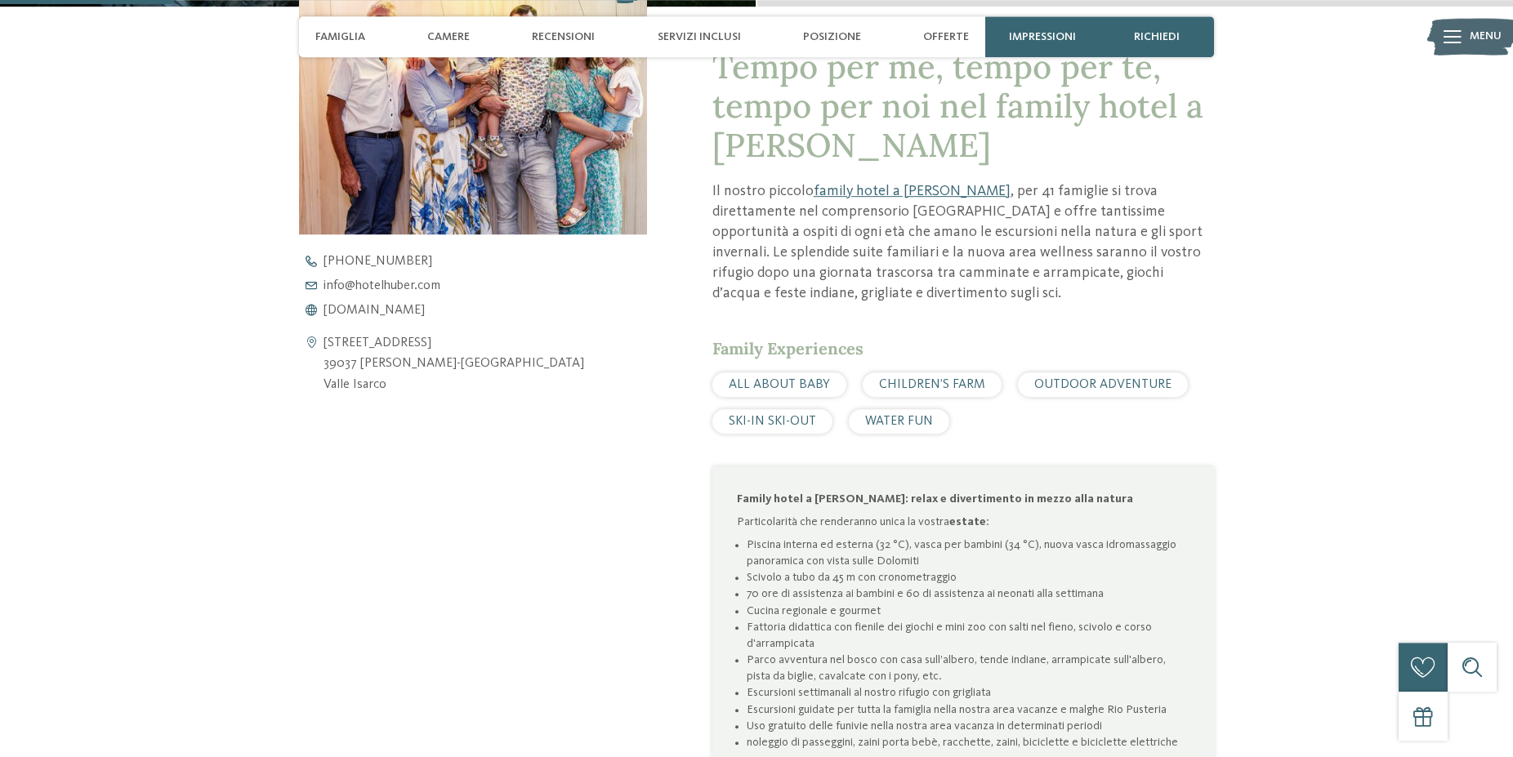
click at [449, 363] on address "Via della Chiesa 4 39037 Valles-Rio Pusteria Valle Isarco" at bounding box center [453, 364] width 261 height 63
copy br
